Goal: Information Seeking & Learning: Learn about a topic

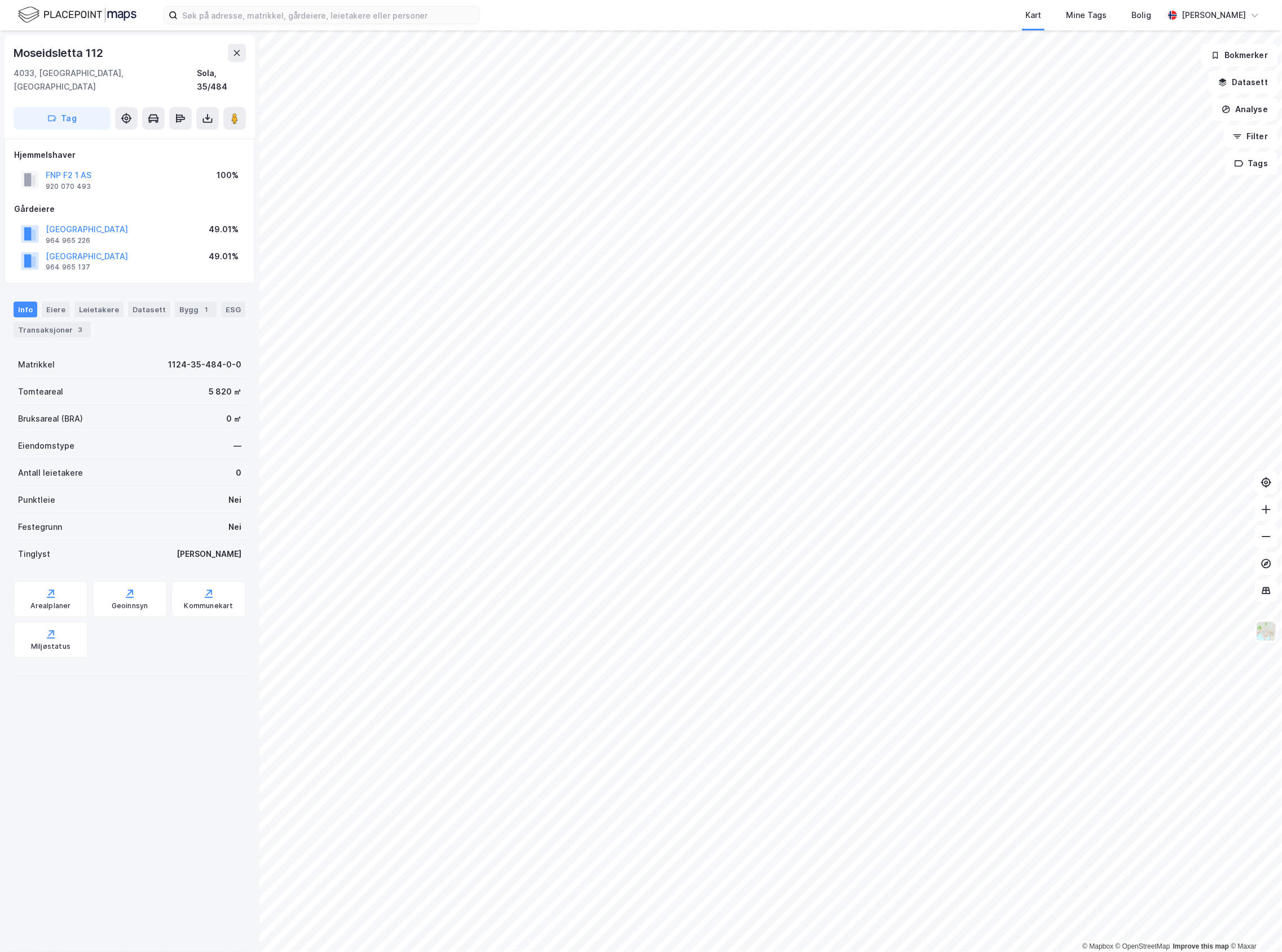
click at [241, 64] on div "[STREET_ADDRESS]" at bounding box center [129, 68] width 232 height 50
click at [247, 21] on input at bounding box center [328, 16] width 301 height 17
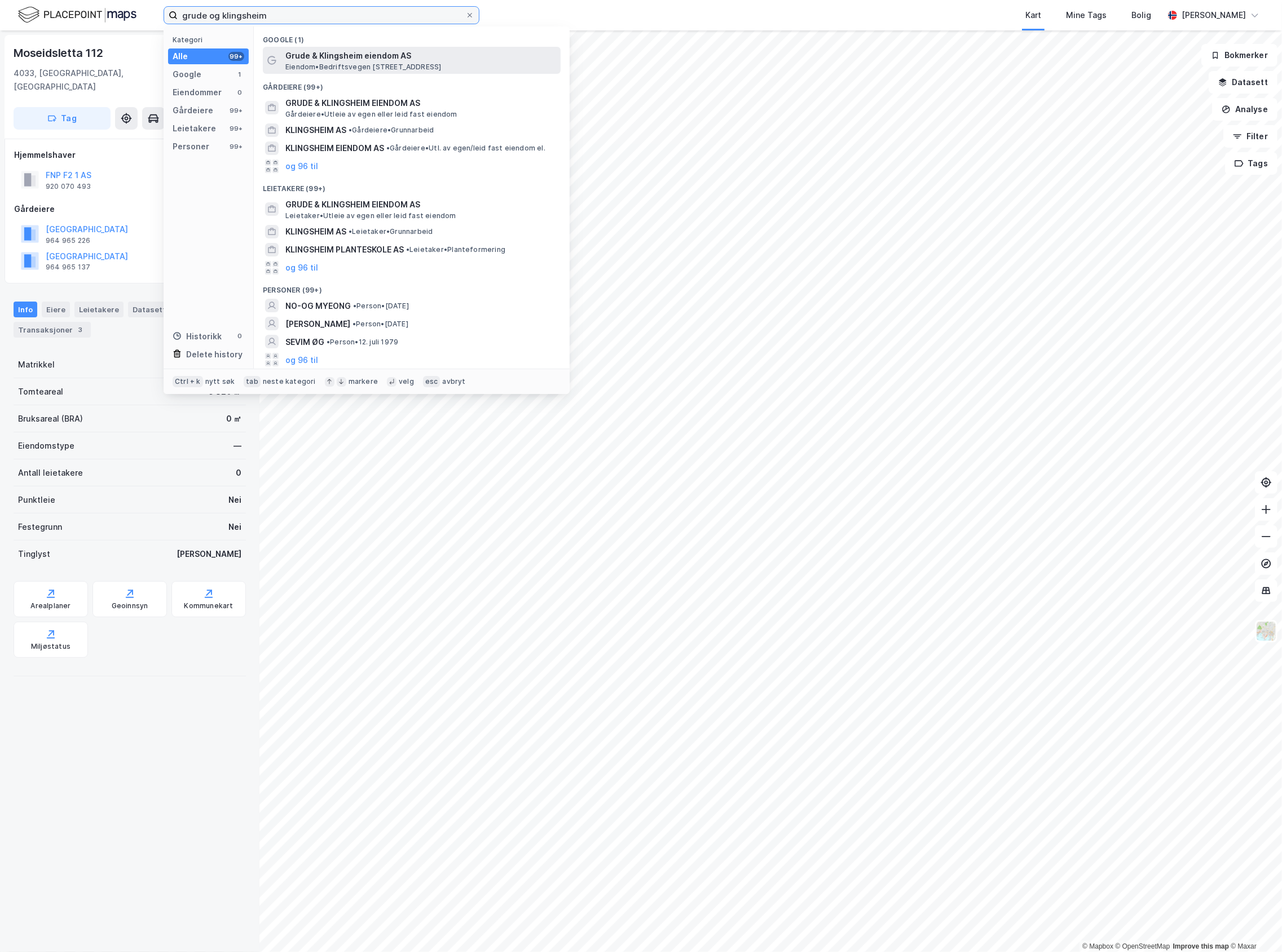
type input "grude og klingsheim"
click at [350, 57] on span "Grude & Klingsheim eiendom AS" at bounding box center [421, 55] width 271 height 13
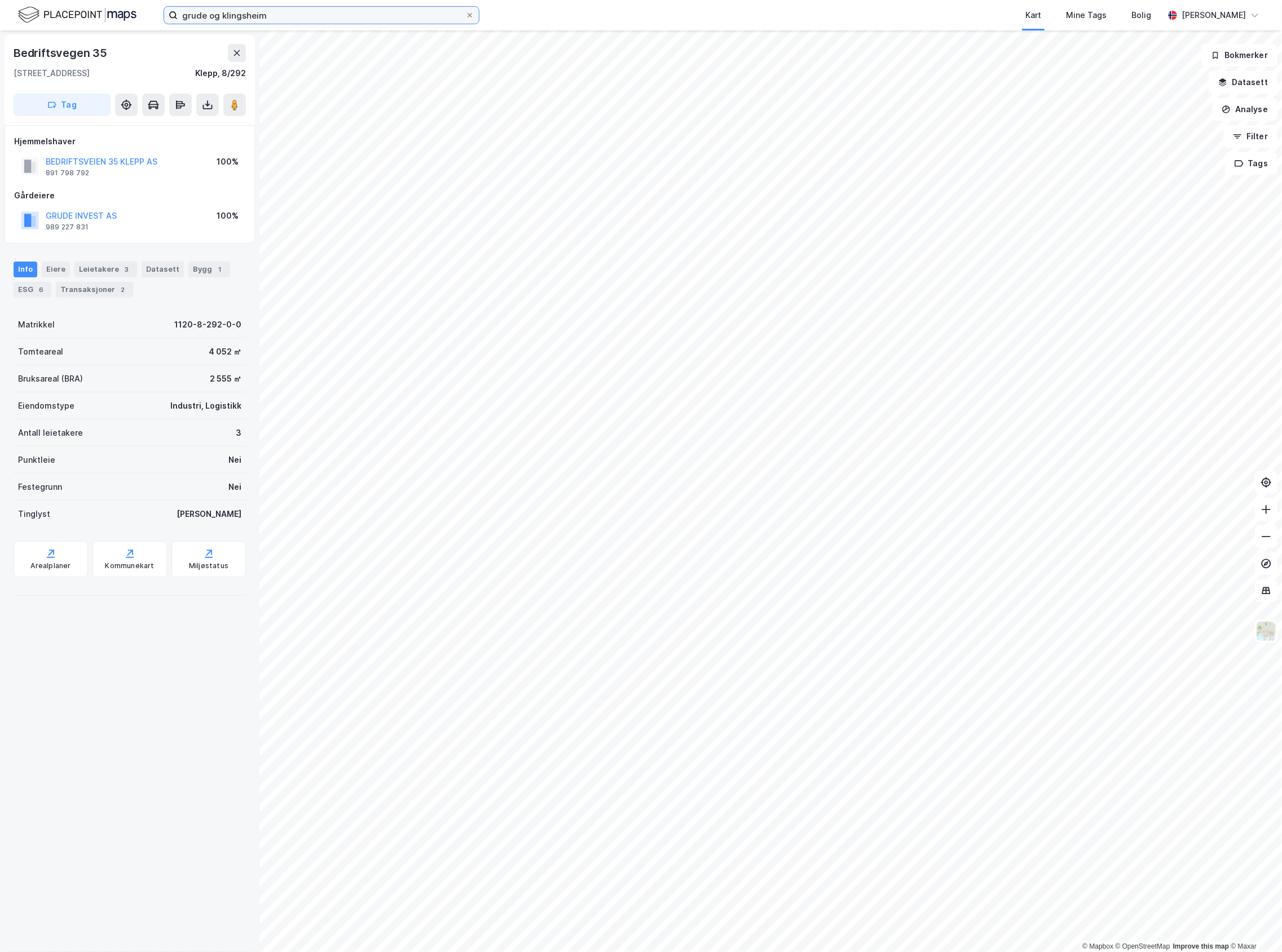
click at [302, 23] on input "grude og klingsheim" at bounding box center [322, 16] width 288 height 17
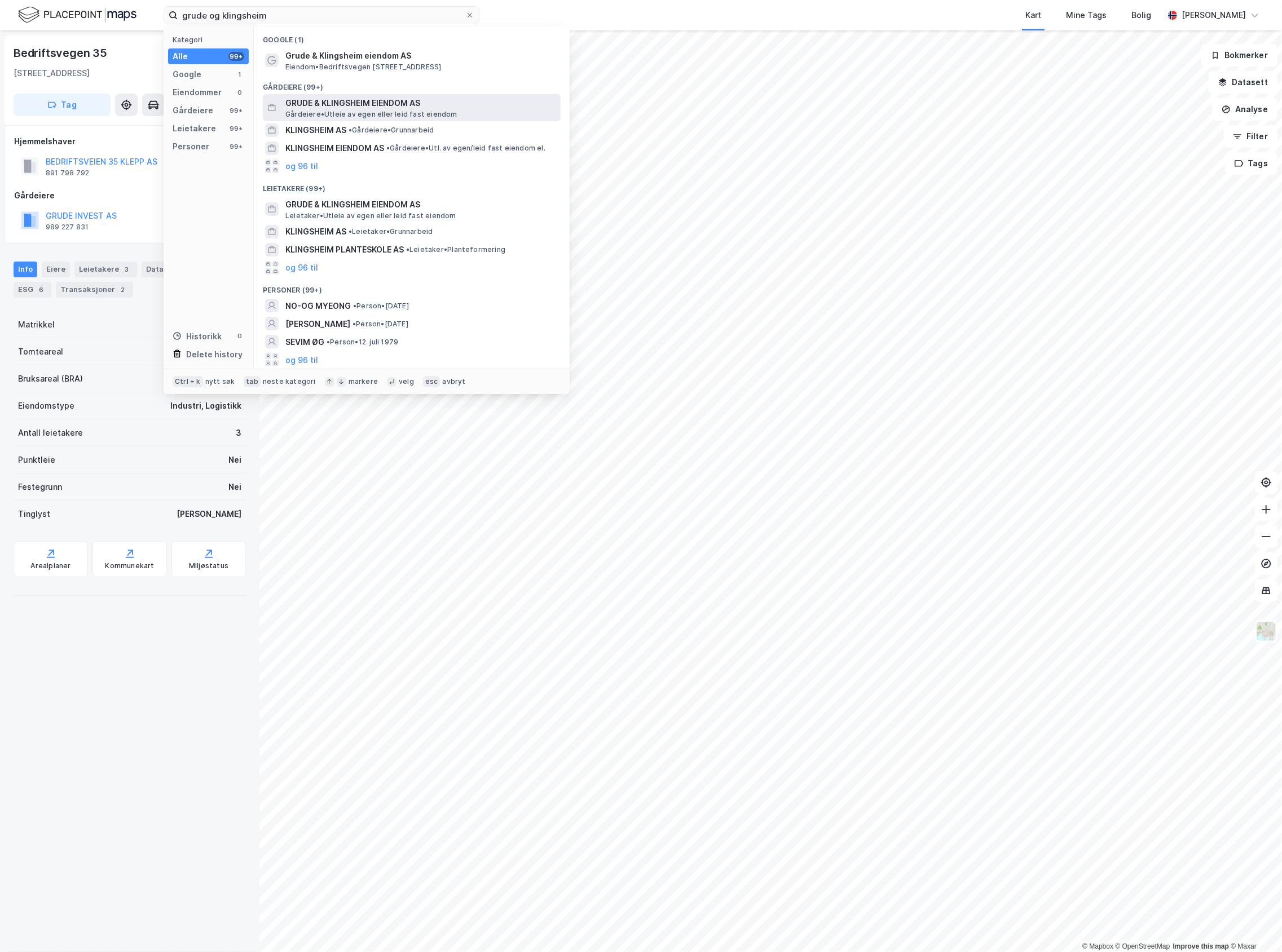
click at [439, 105] on span "GRUDE & KLINGSHEIM EIENDOM AS" at bounding box center [421, 103] width 271 height 13
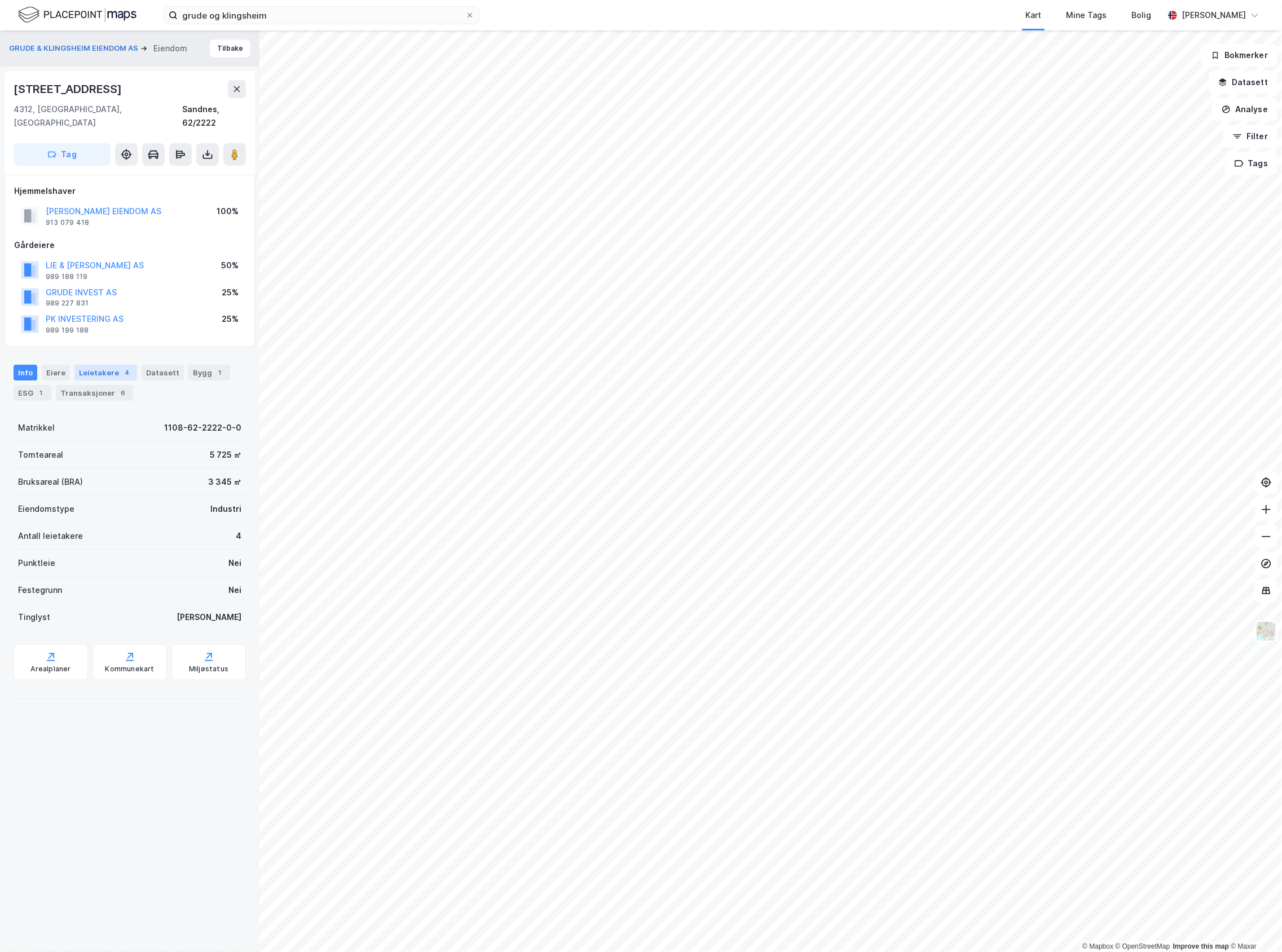
click at [98, 365] on div "Leietakere 4" at bounding box center [106, 373] width 63 height 16
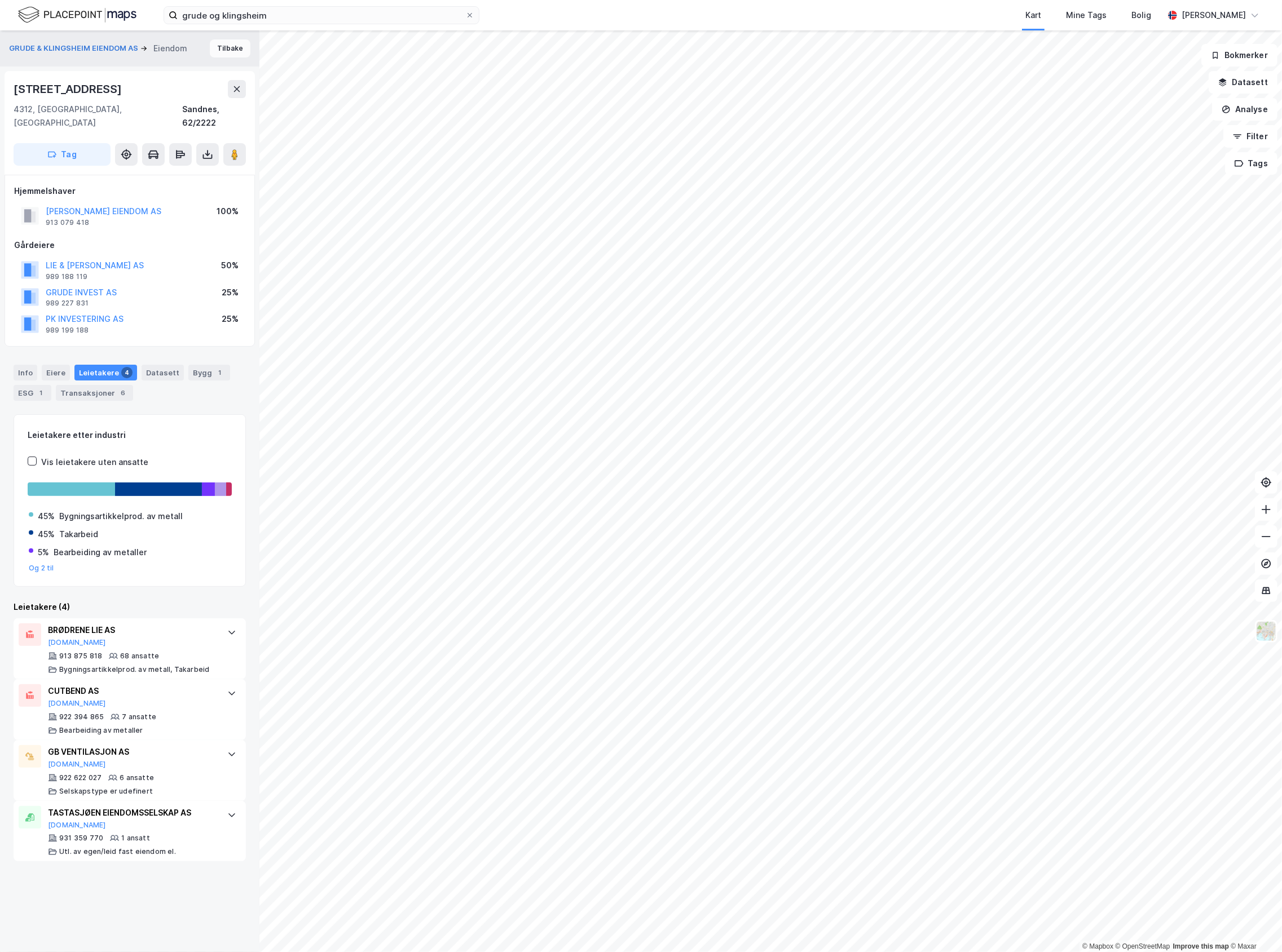
click at [221, 55] on button "Tilbake" at bounding box center [230, 48] width 41 height 18
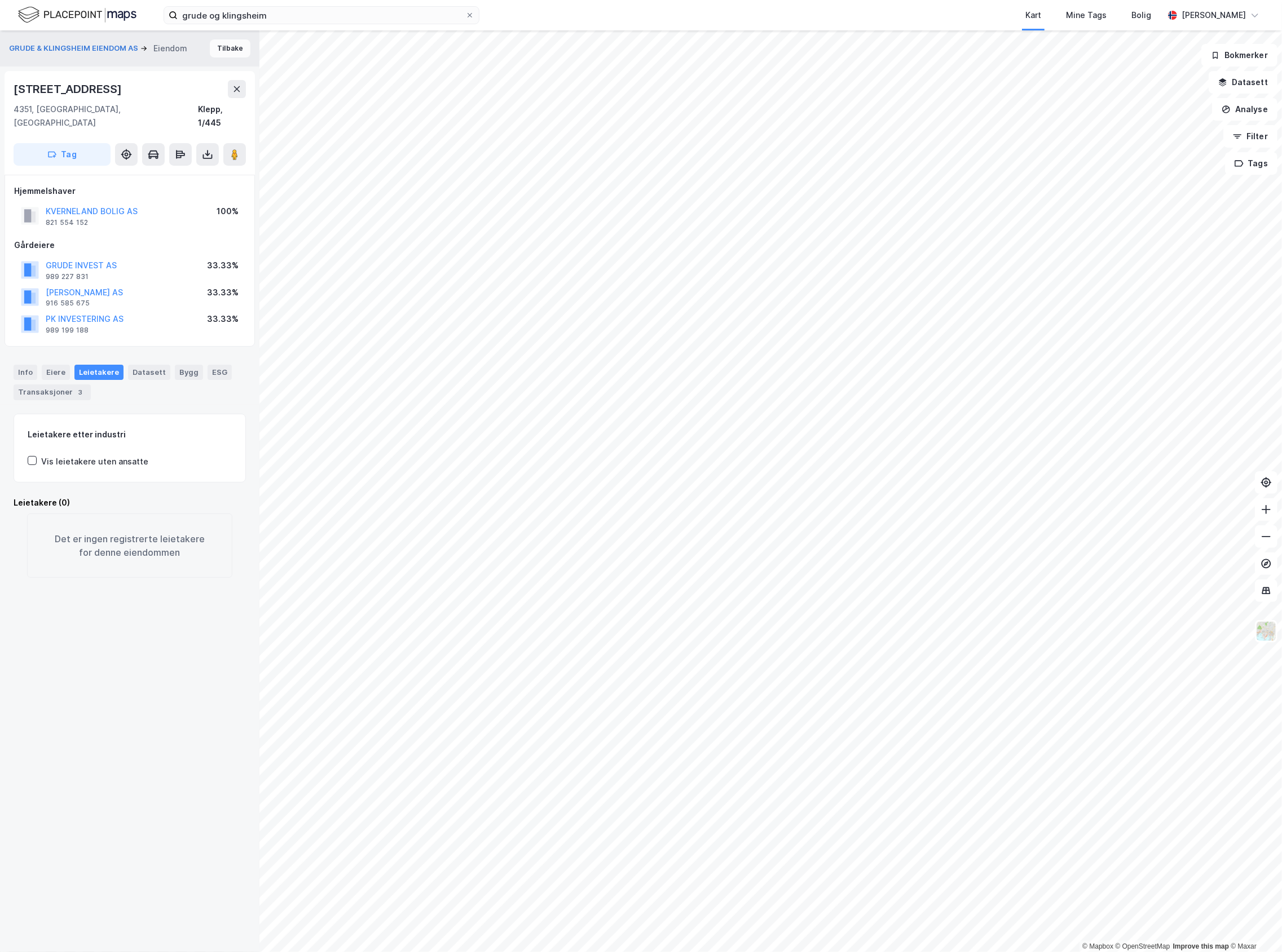
click at [224, 52] on button "Tilbake" at bounding box center [230, 48] width 41 height 18
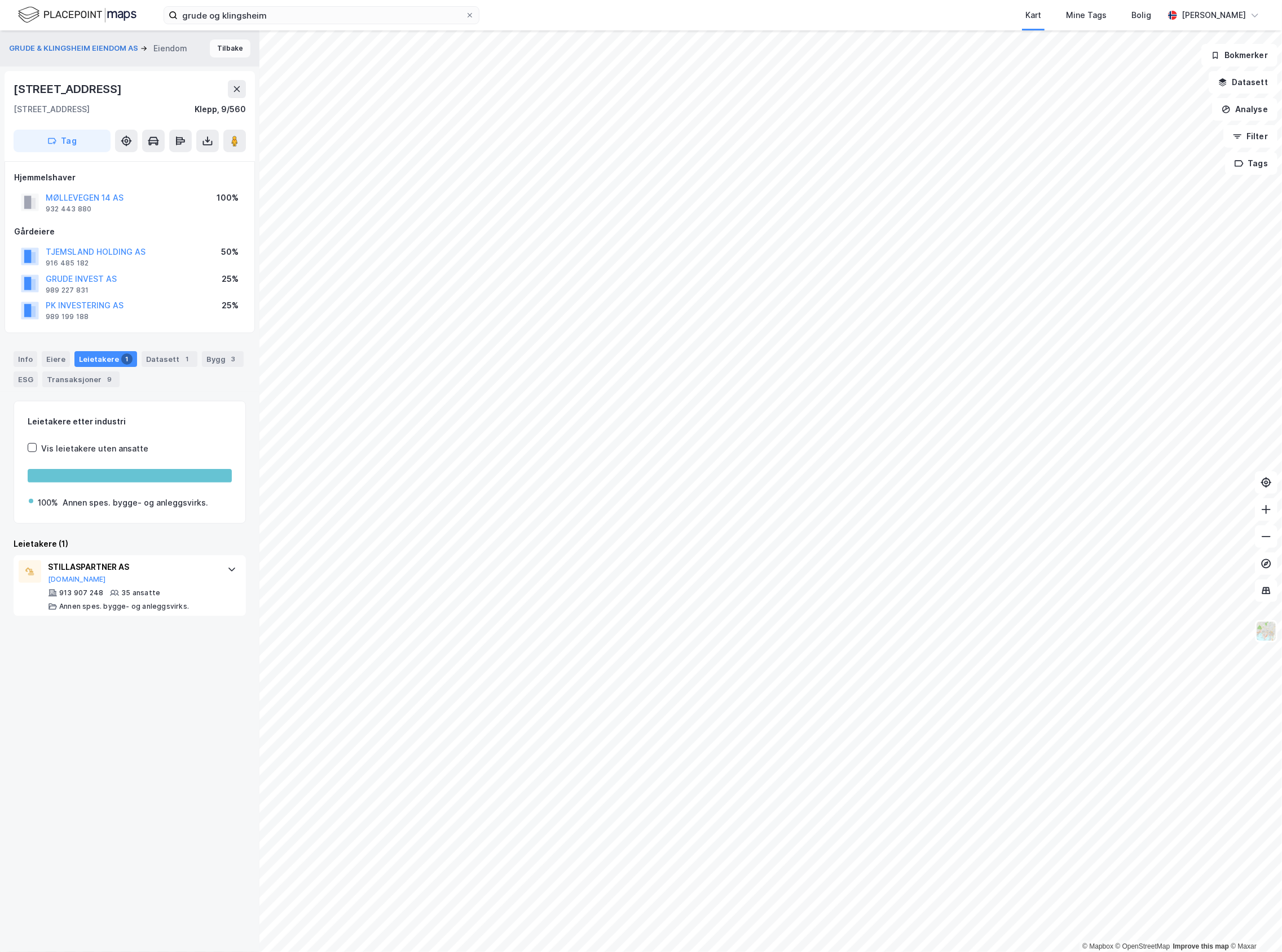
click at [231, 46] on button "Tilbake" at bounding box center [230, 48] width 41 height 18
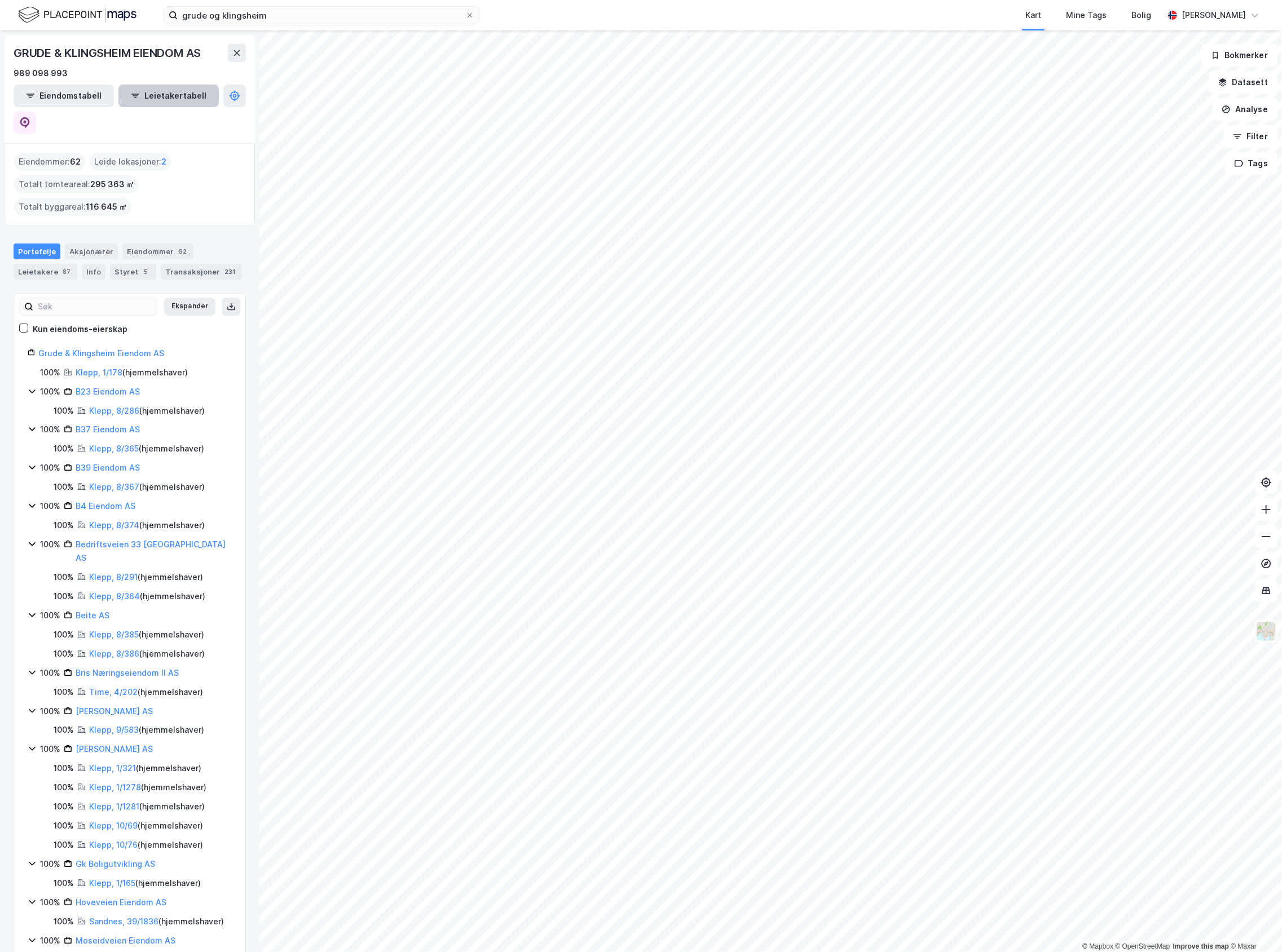
click at [149, 98] on button "Leietakertabell" at bounding box center [169, 96] width 101 height 23
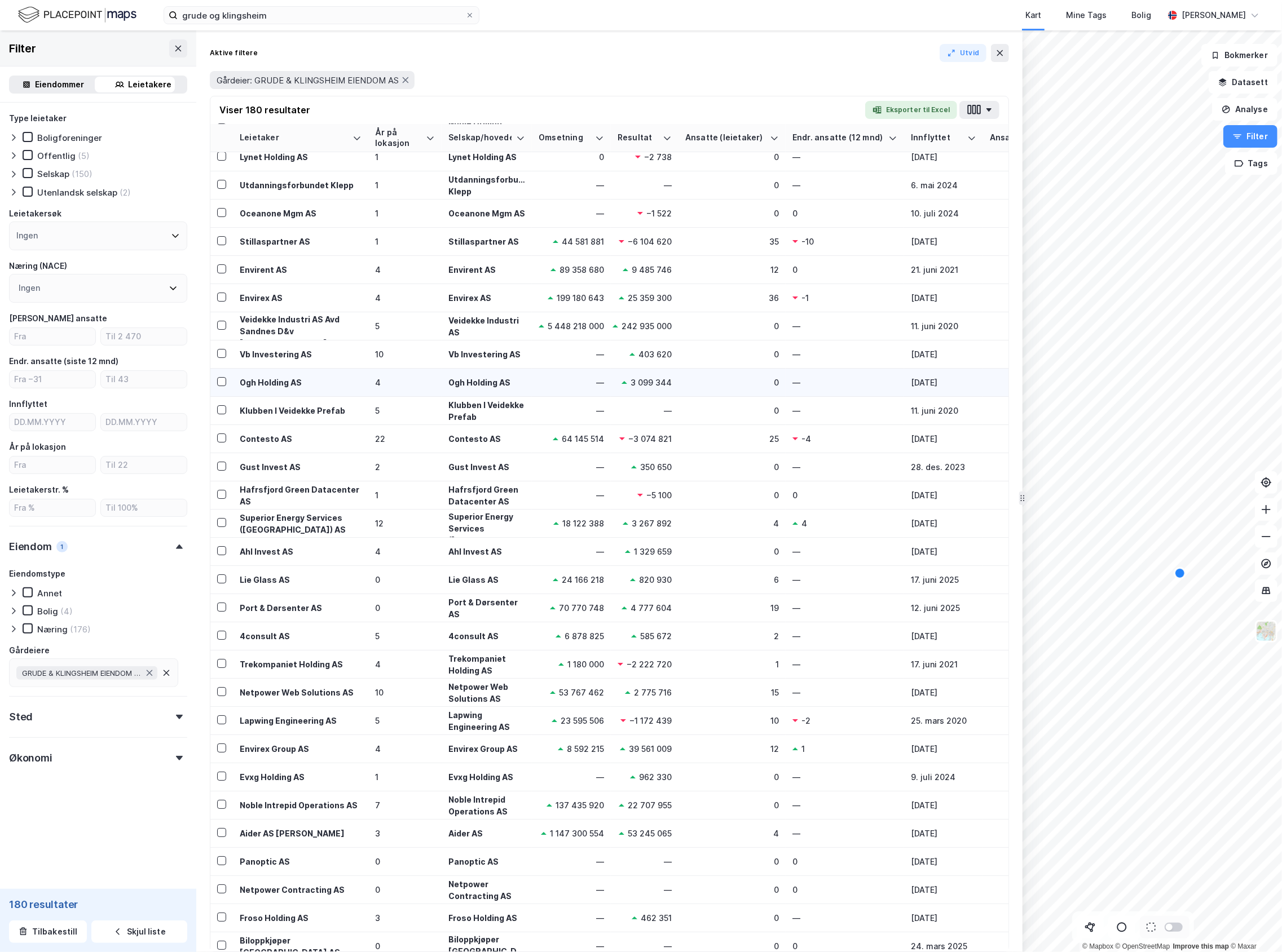
scroll to position [3607, 0]
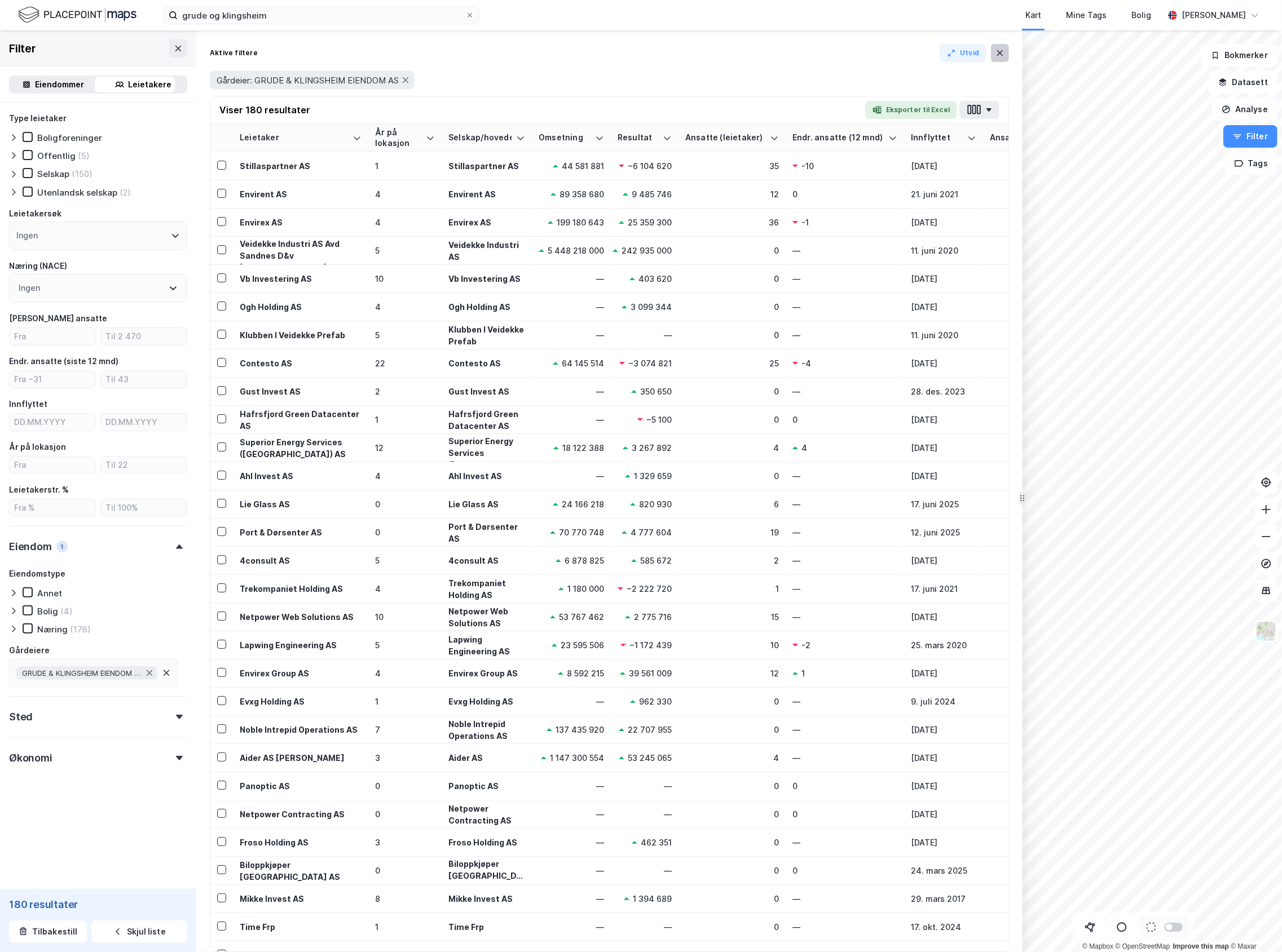
click at [993, 57] on button at bounding box center [1000, 53] width 18 height 18
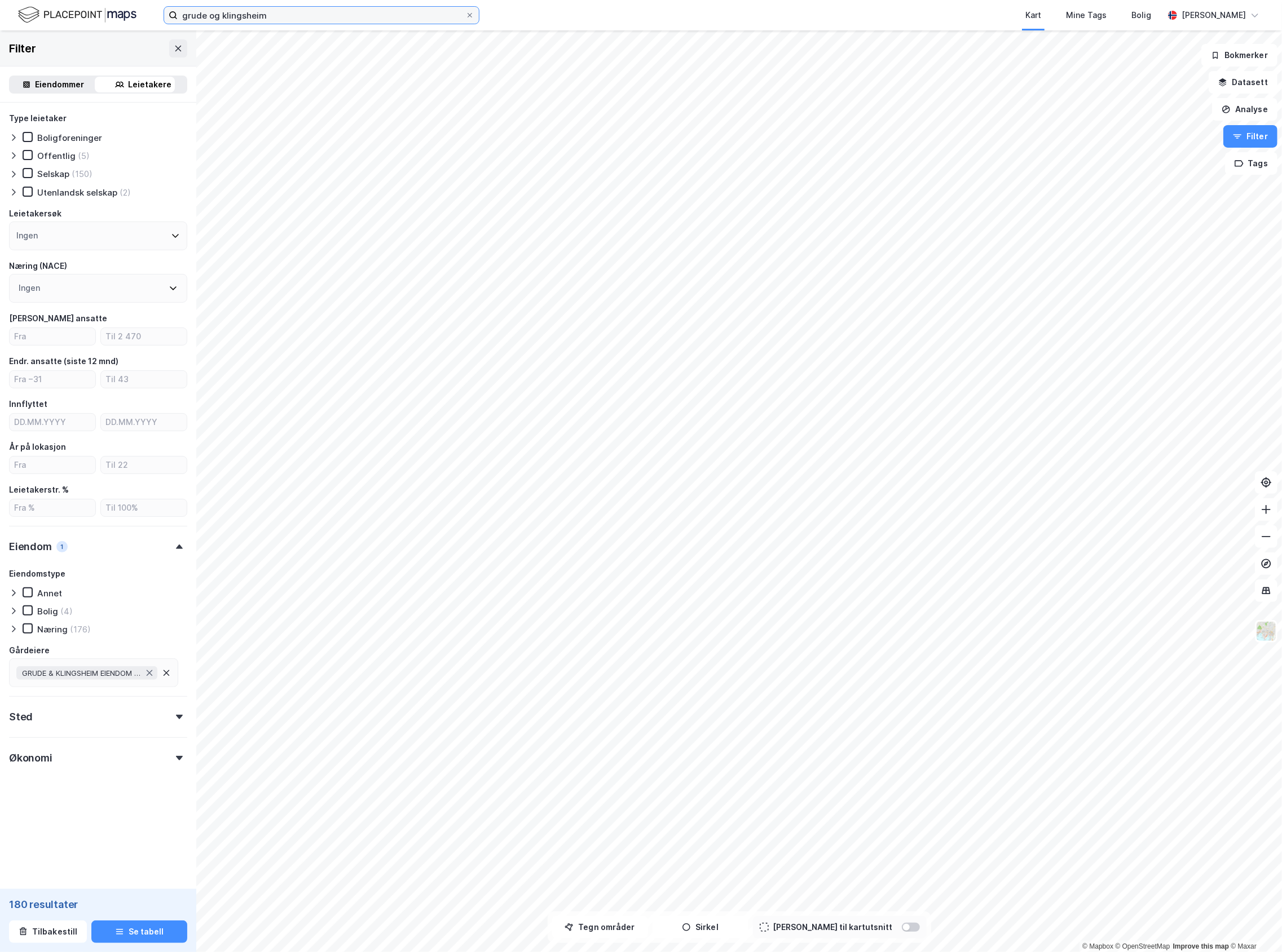
click at [278, 16] on input "grude og klingsheim" at bounding box center [322, 16] width 288 height 17
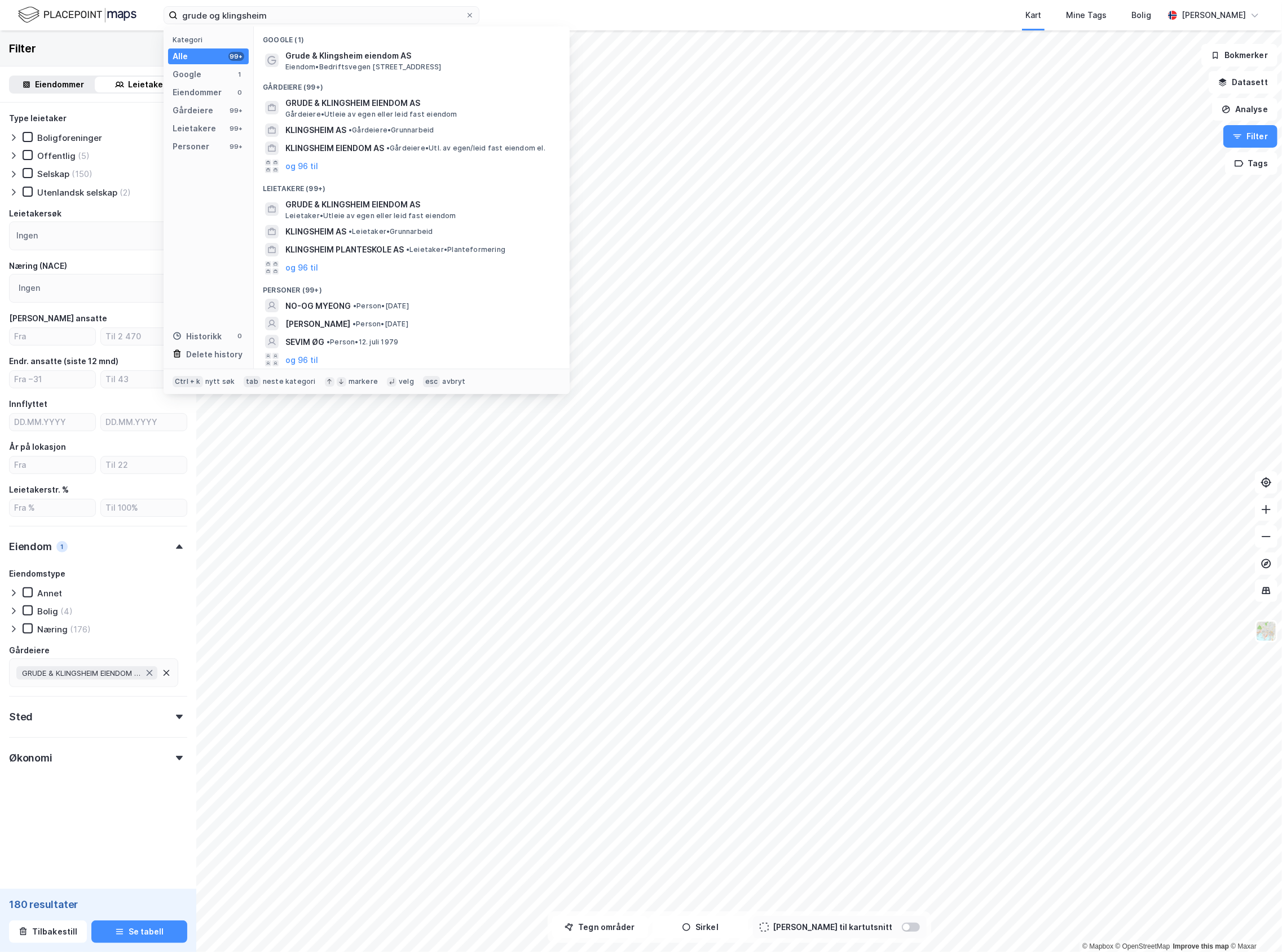
click at [61, 79] on div "Eiendommer" at bounding box center [60, 84] width 49 height 13
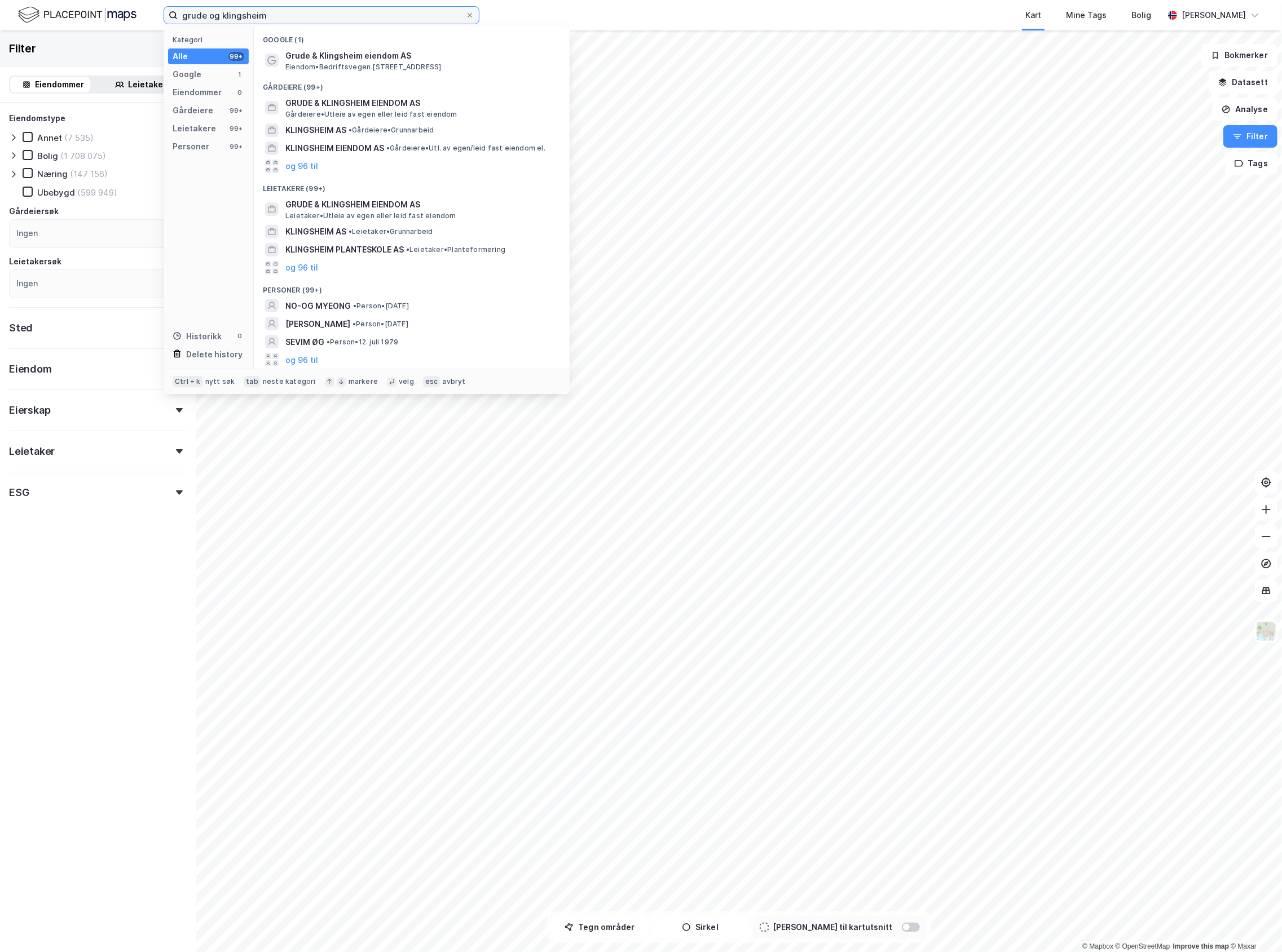
click at [359, 17] on input "grude og klingsheim" at bounding box center [322, 16] width 288 height 17
click at [379, 106] on span "GRUDE & KLINGSHEIM EIENDOM AS" at bounding box center [421, 103] width 271 height 13
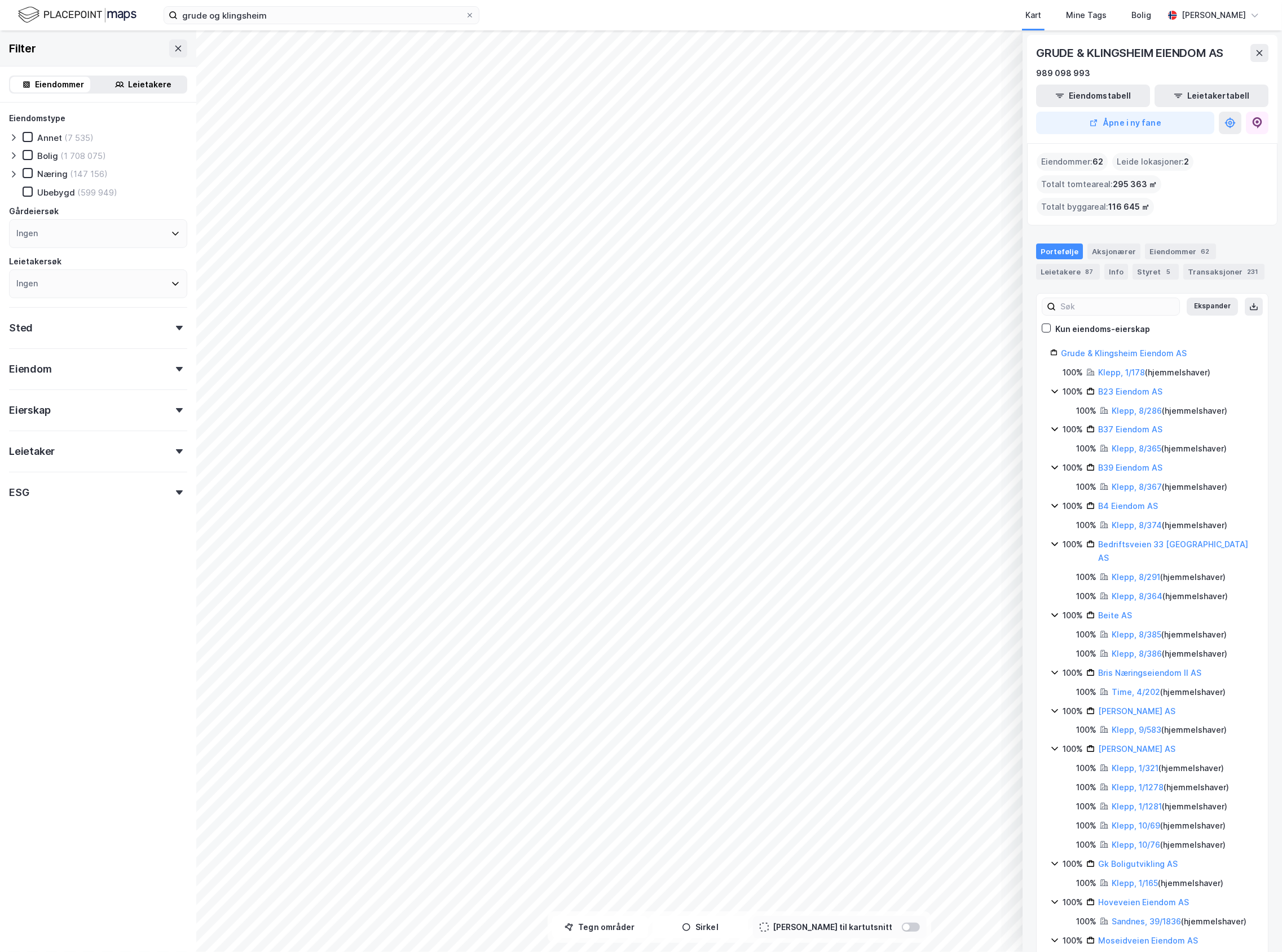
click at [153, 84] on div "Leietakere" at bounding box center [149, 84] width 43 height 13
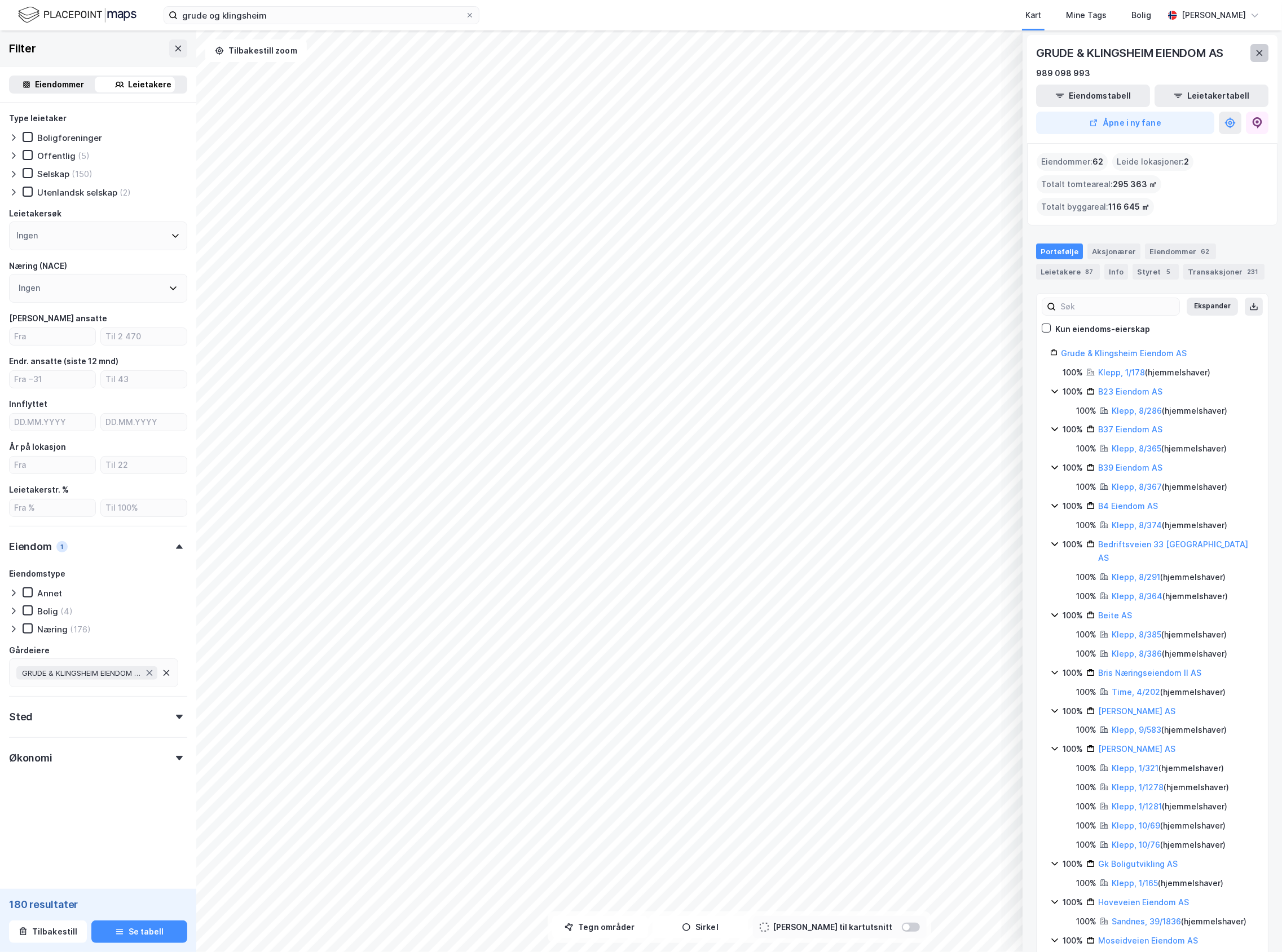
click at [1265, 55] on button at bounding box center [1258, 53] width 18 height 18
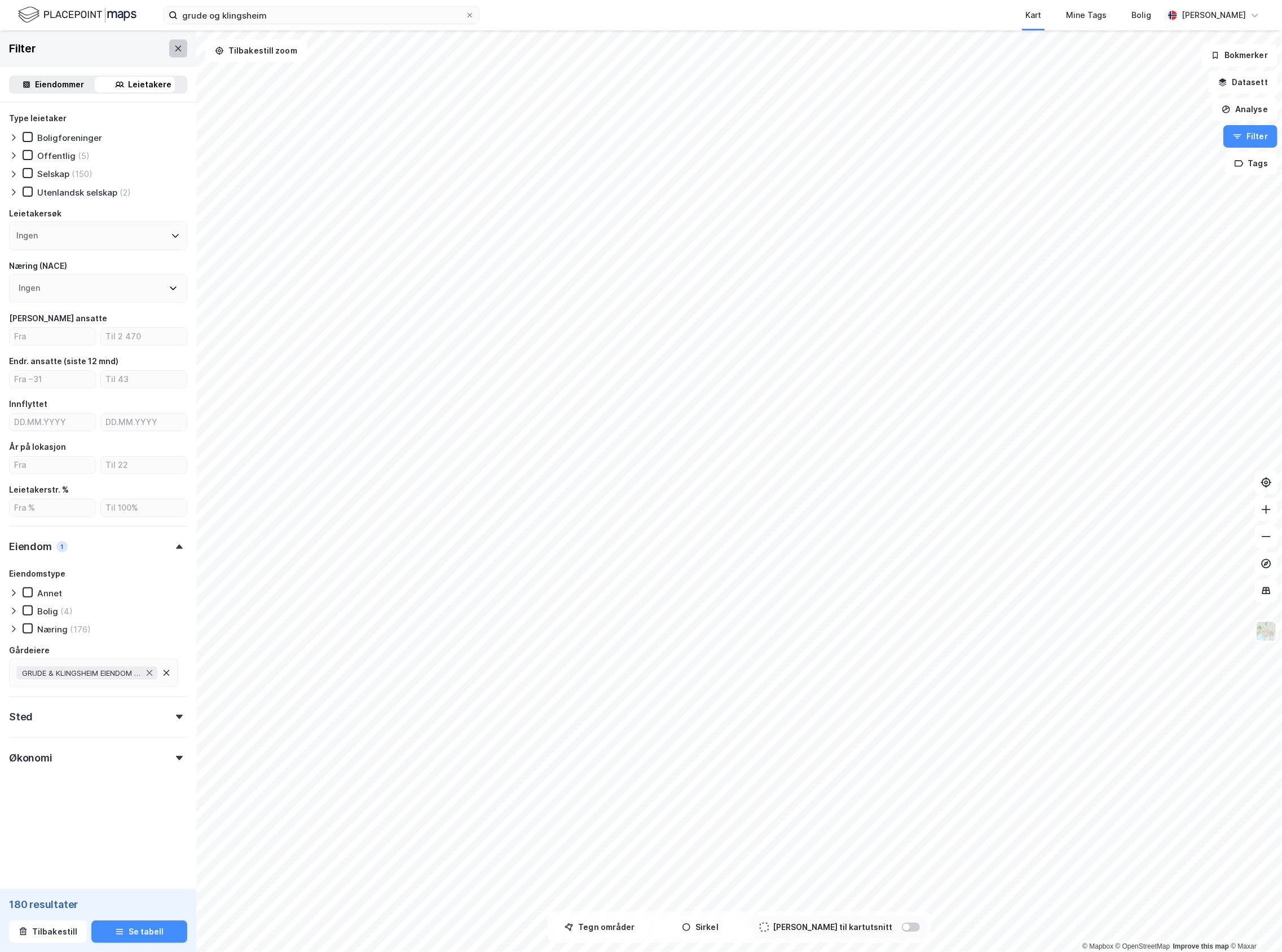
click at [174, 47] on icon at bounding box center [178, 48] width 9 height 9
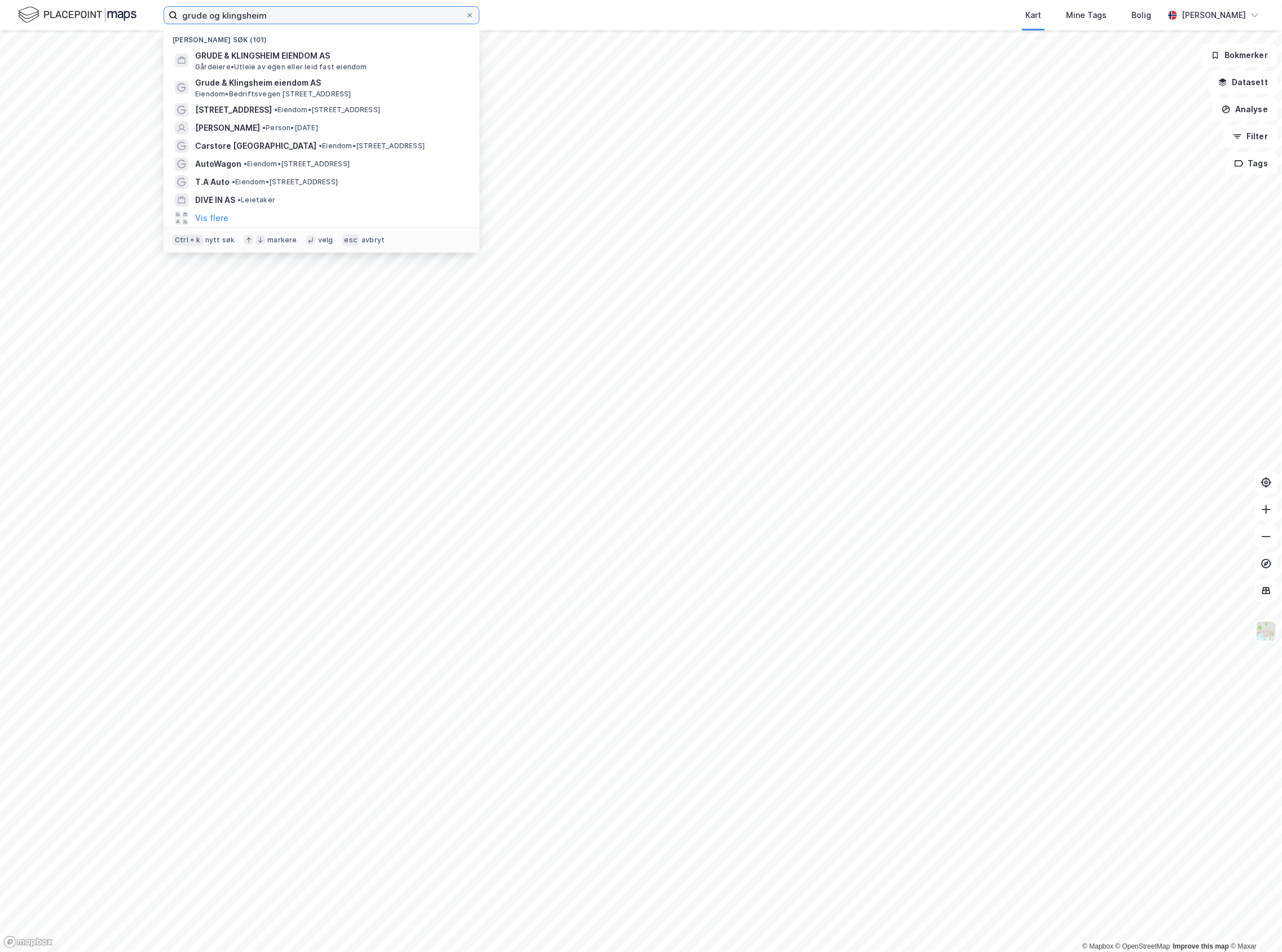
click at [272, 21] on input "grude og klingsheim" at bounding box center [322, 16] width 288 height 17
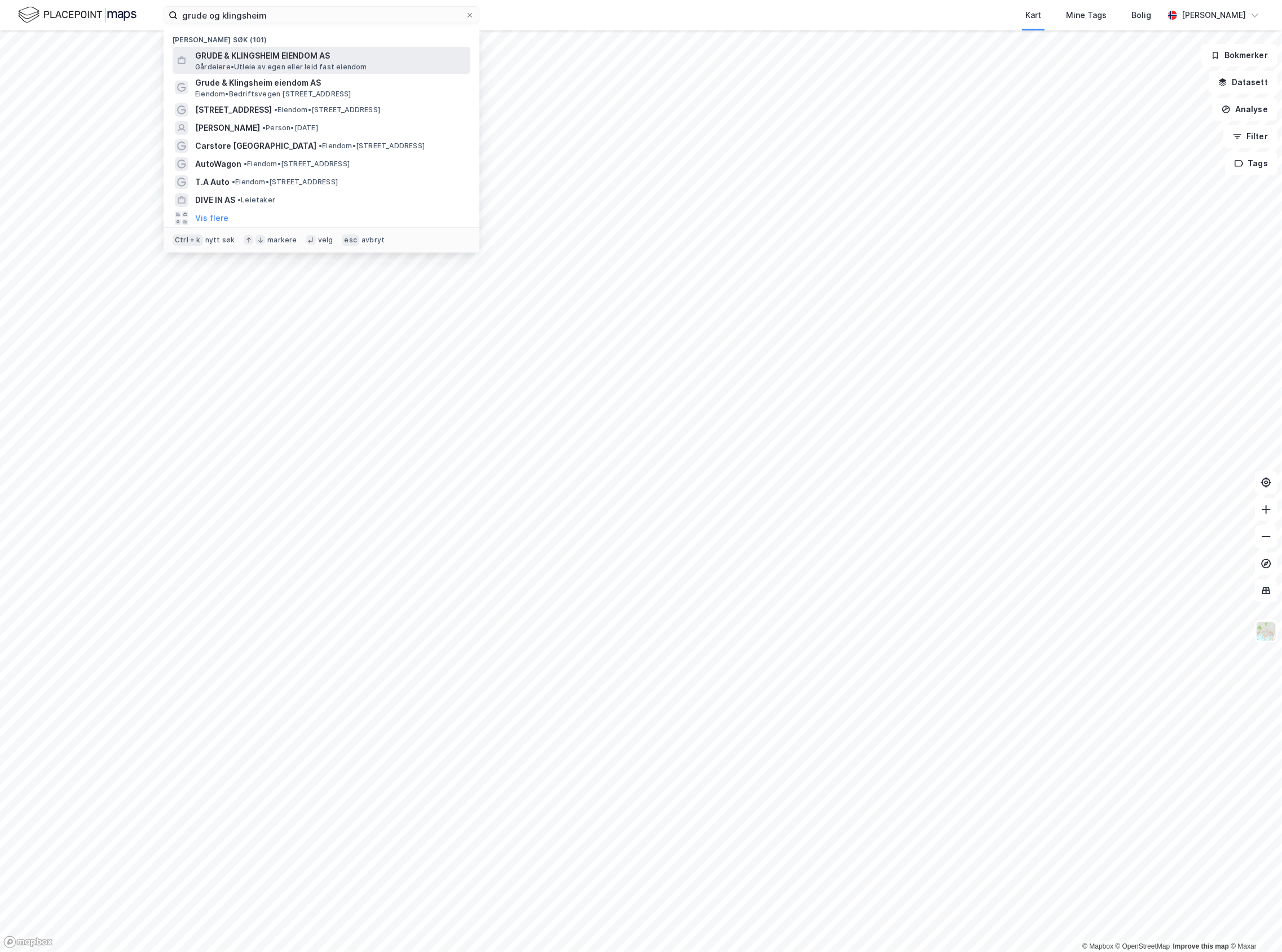
click at [299, 66] on span "Gårdeiere • Utleie av egen eller leid fast eiendom" at bounding box center [281, 67] width 172 height 9
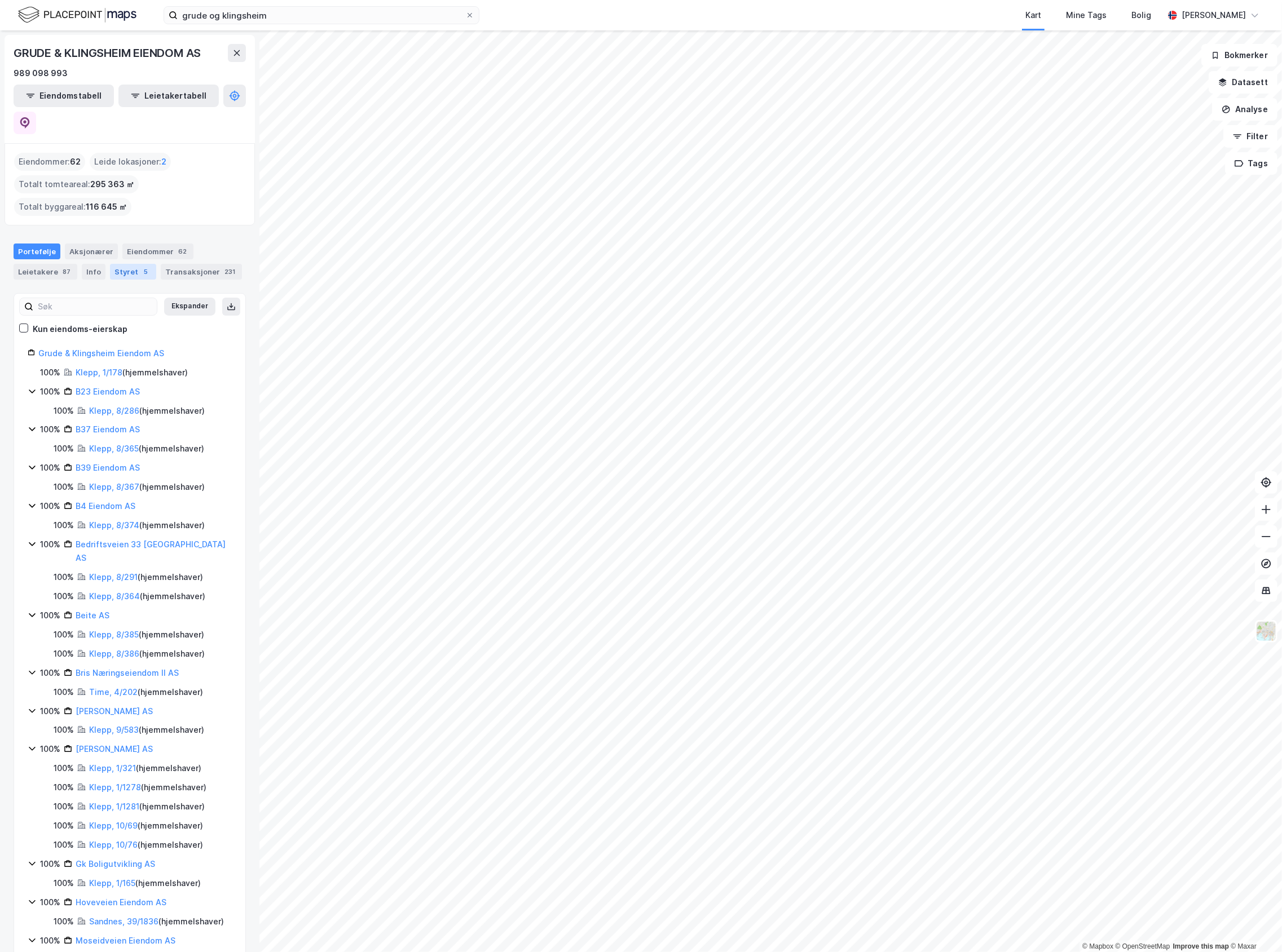
click at [141, 266] on div "5" at bounding box center [146, 271] width 11 height 11
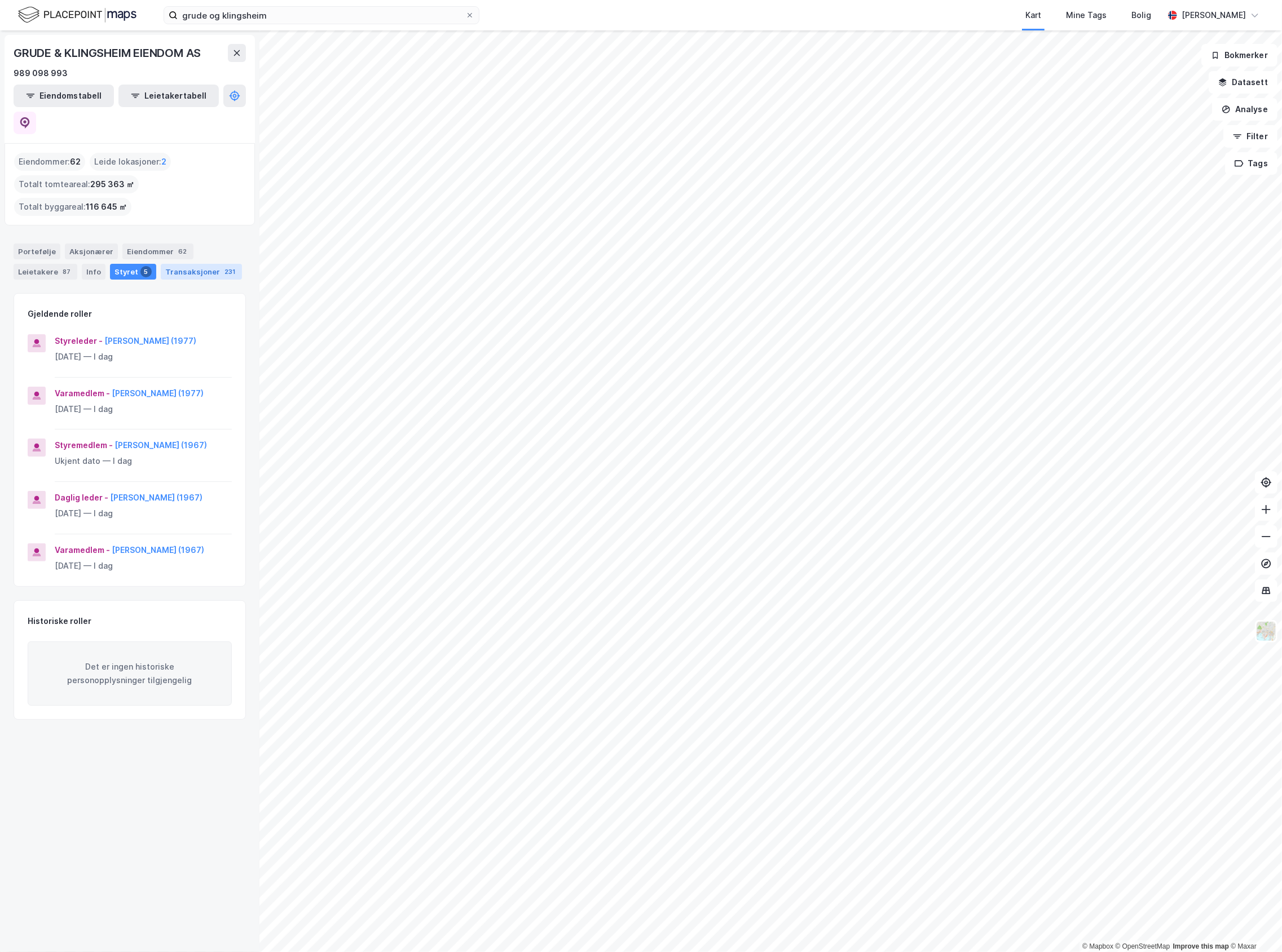
click at [165, 264] on div "Transaksjoner 231" at bounding box center [201, 272] width 81 height 16
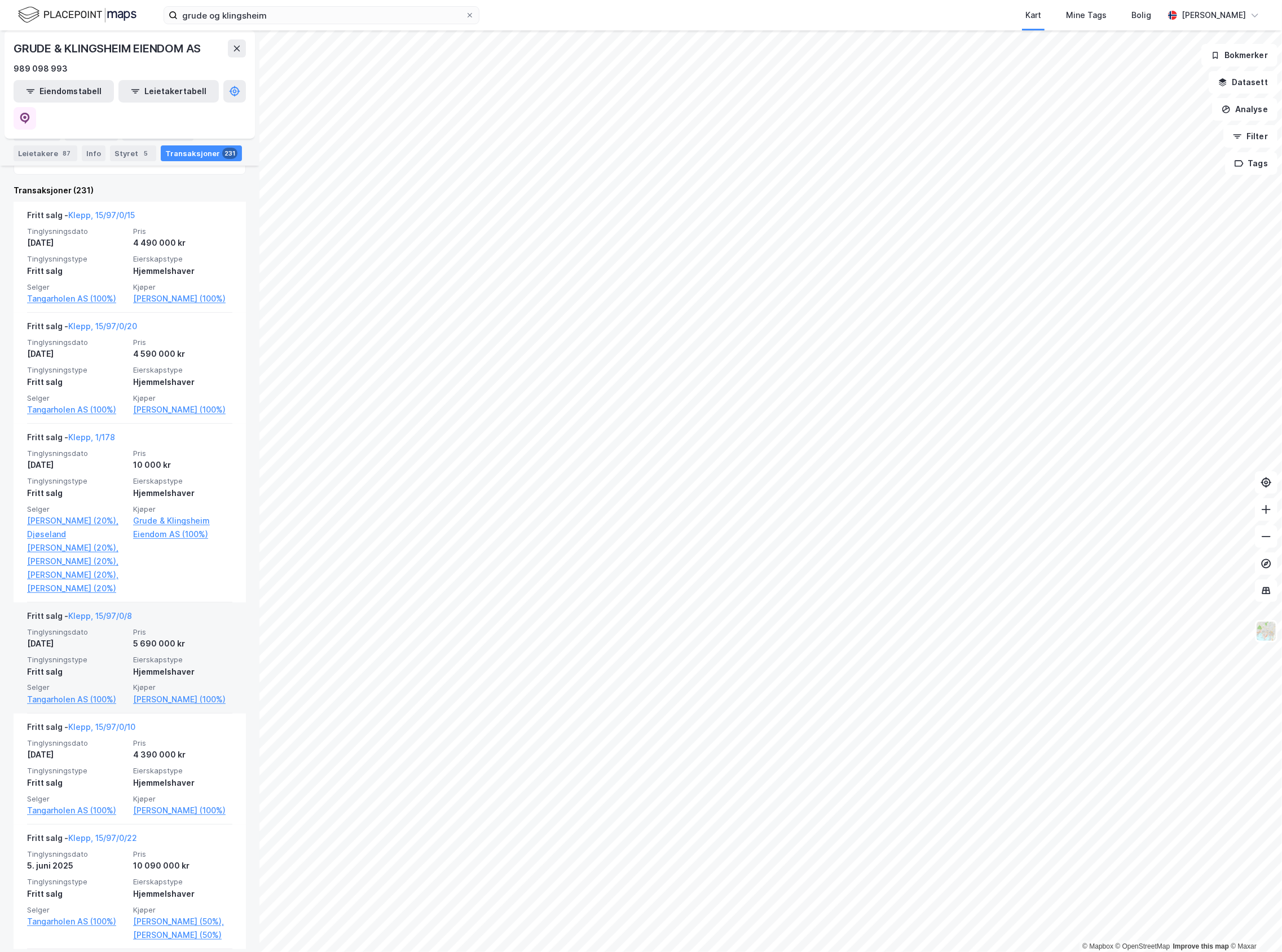
scroll to position [300, 0]
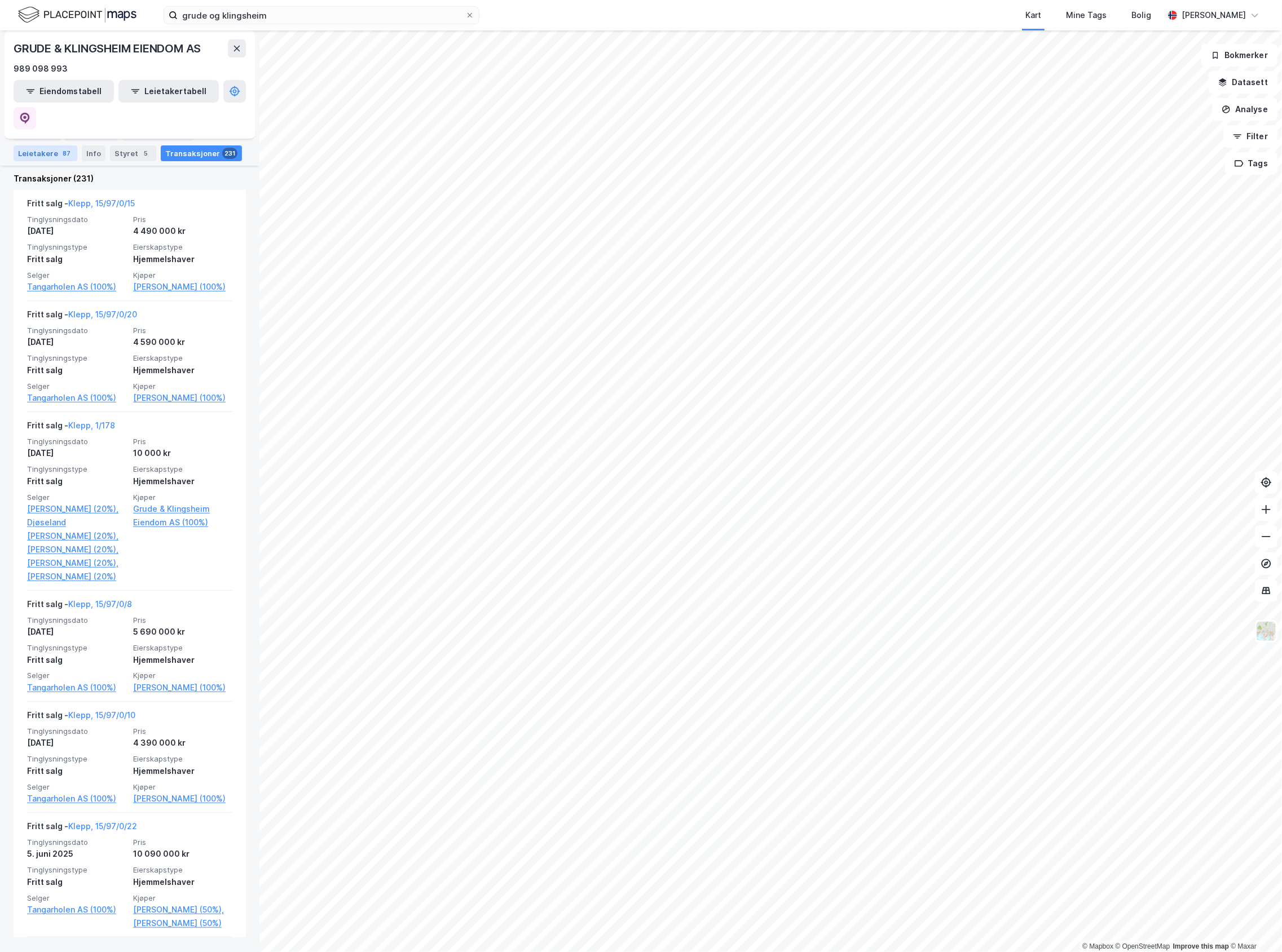
click at [62, 154] on div "87" at bounding box center [67, 153] width 13 height 11
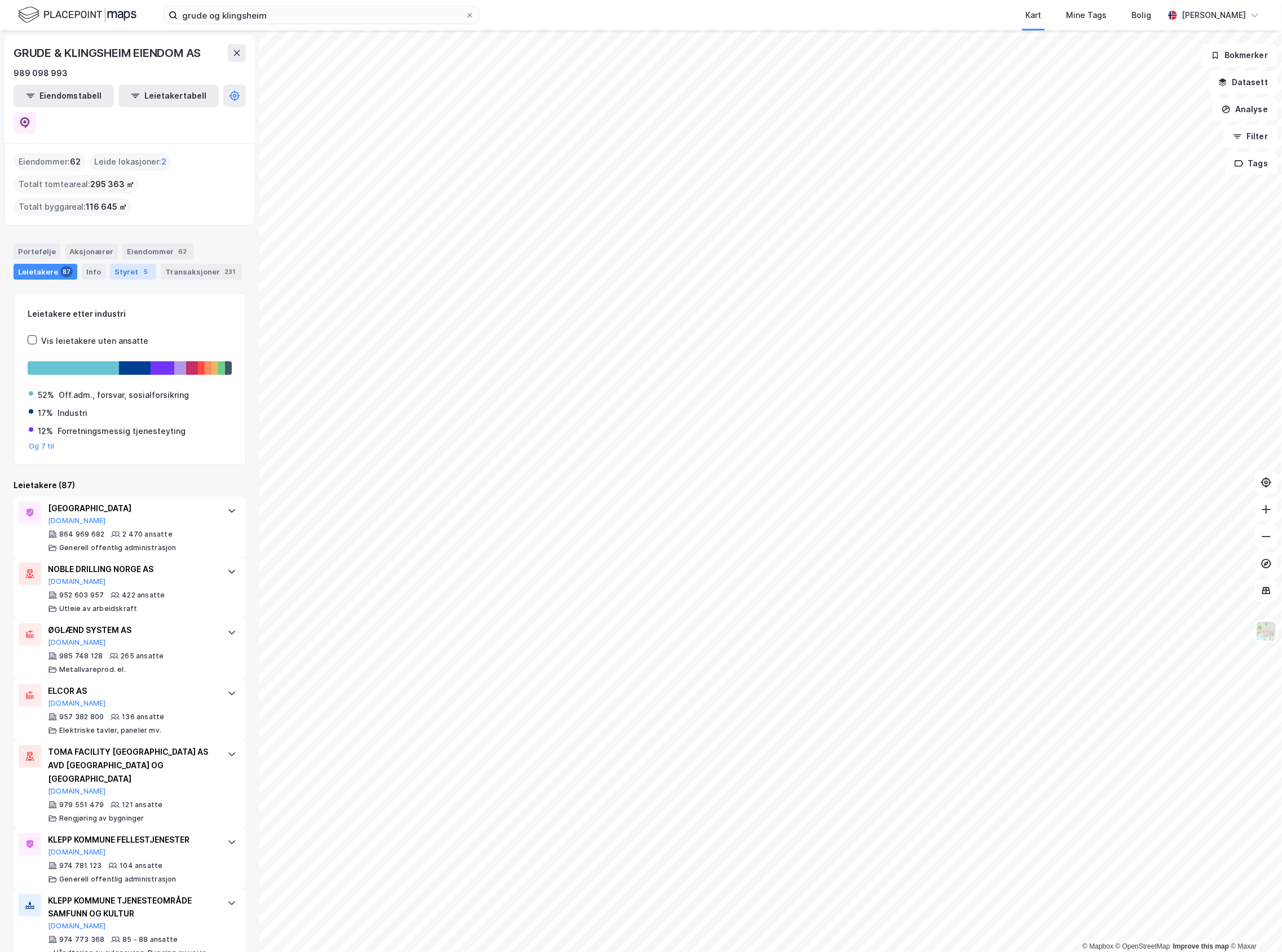
click at [110, 264] on div "Styret 5" at bounding box center [133, 272] width 46 height 16
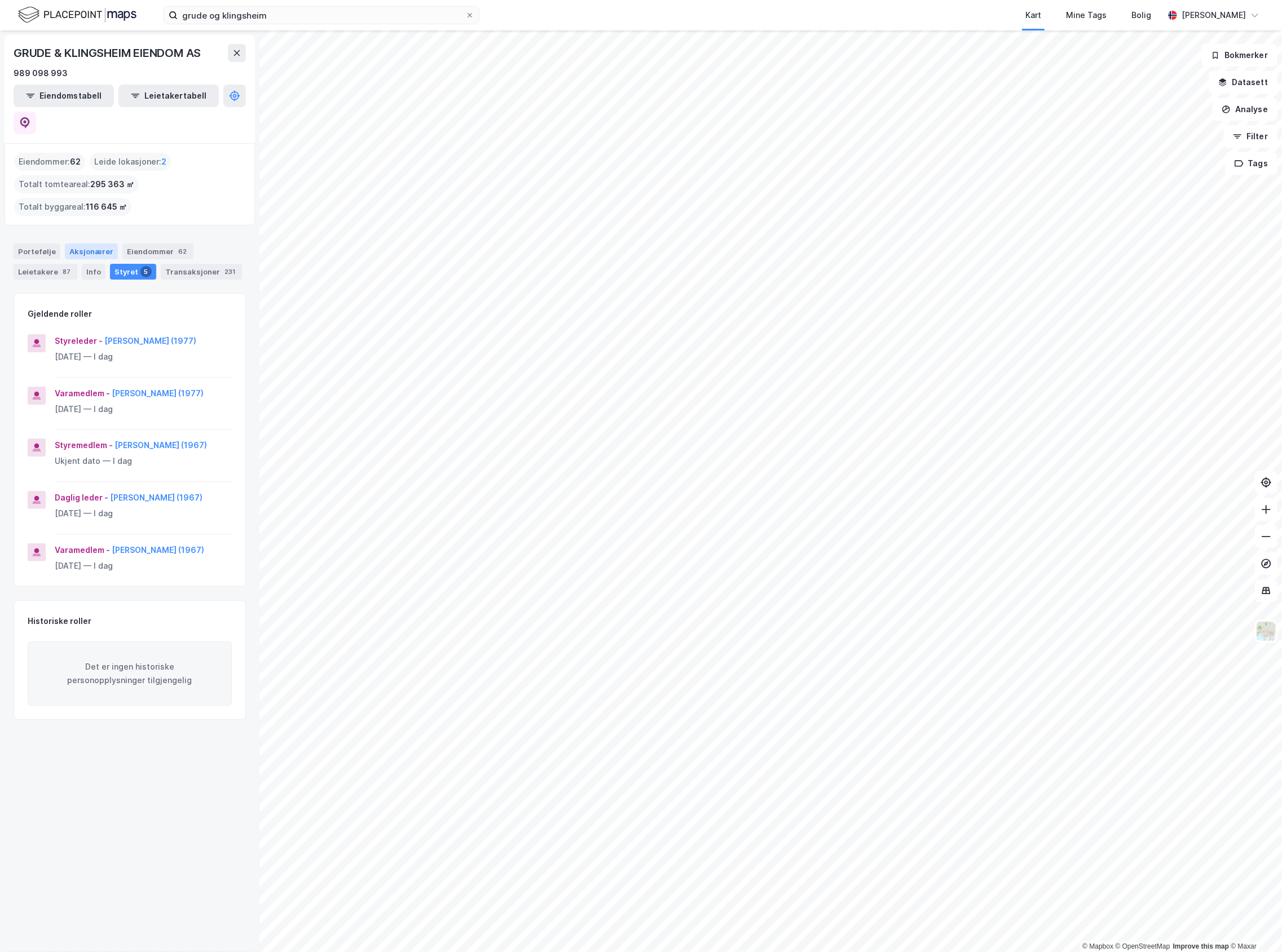
click at [91, 244] on div "Aksjonærer" at bounding box center [90, 252] width 53 height 16
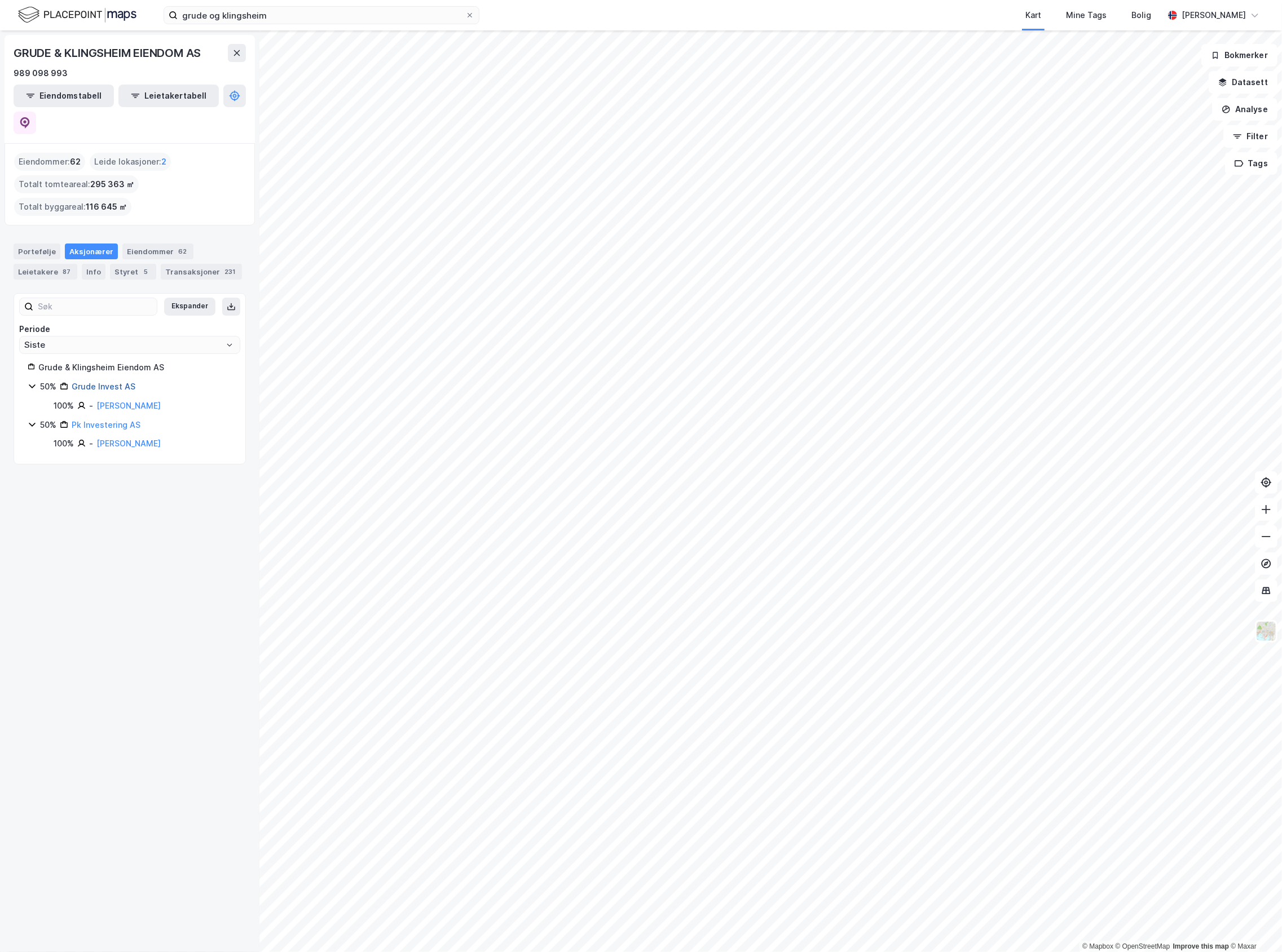
click at [112, 381] on link "Grude Invest AS" at bounding box center [103, 386] width 64 height 9
